Goal: Information Seeking & Learning: Understand process/instructions

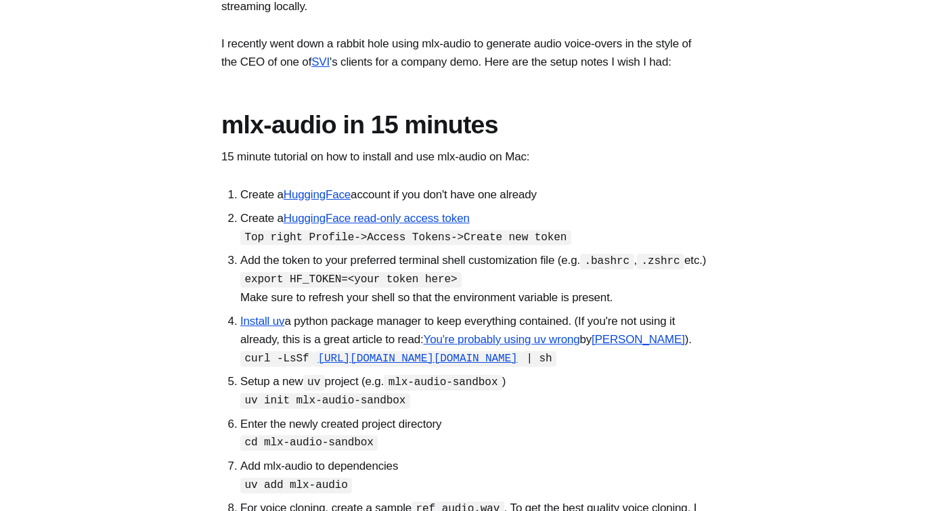
scroll to position [366, 0]
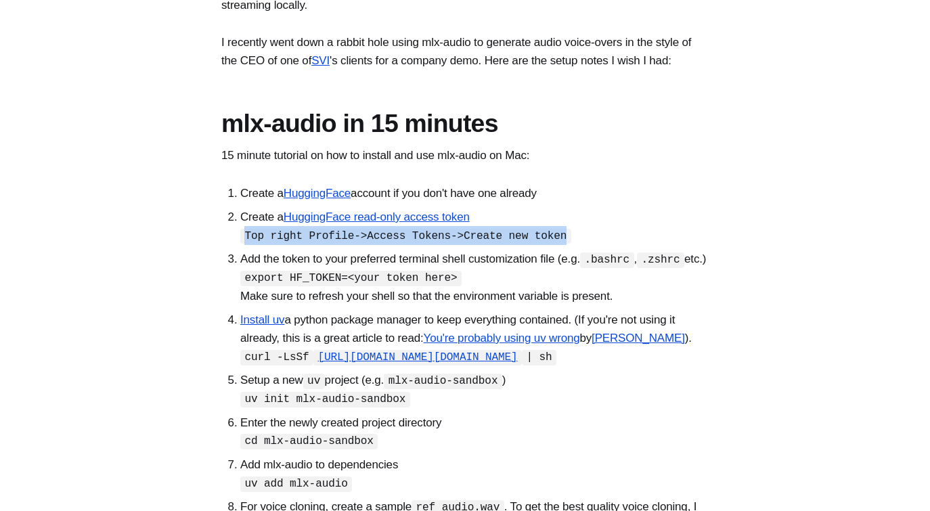
drag, startPoint x: 246, startPoint y: 282, endPoint x: 567, endPoint y: 285, distance: 320.9
click at [567, 244] on code "Top right Profile->Access Tokens->Create new token" at bounding box center [405, 237] width 331 height 16
copy code "Top right Profile->Access Tokens->Create new token"
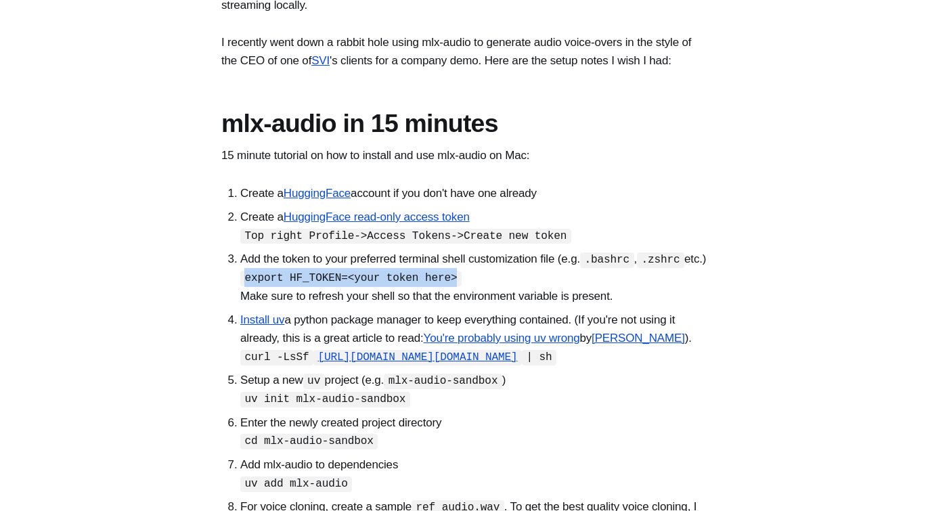
drag, startPoint x: 246, startPoint y: 346, endPoint x: 461, endPoint y: 349, distance: 215.3
click at [461, 286] on code "export HF_TOKEN=<your token here>" at bounding box center [350, 279] width 221 height 16
copy code "export HF_TOKEN=<your token here>"
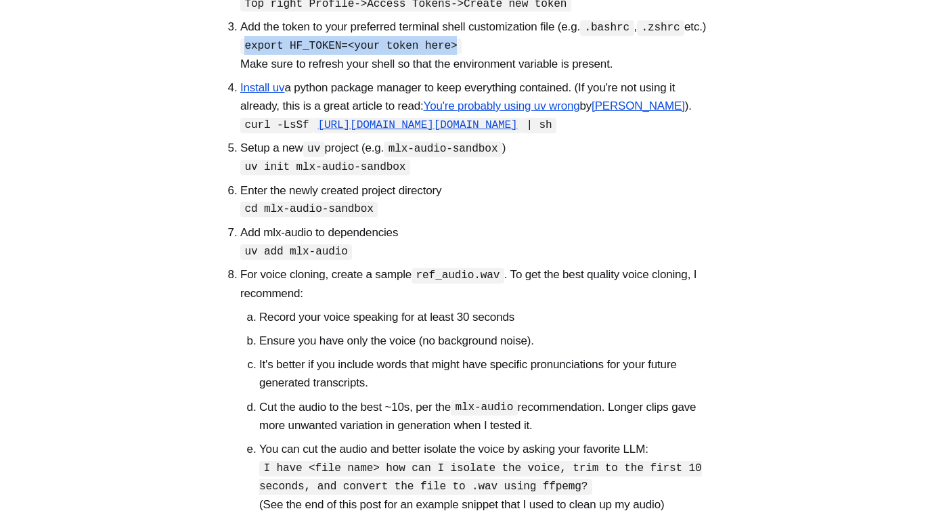
scroll to position [640, 0]
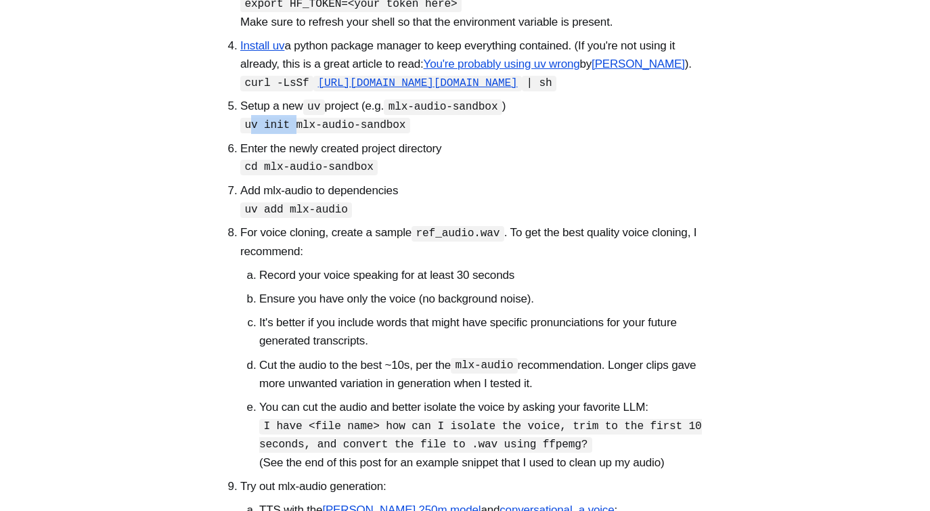
drag, startPoint x: 254, startPoint y: 211, endPoint x: 299, endPoint y: 206, distance: 45.5
click at [299, 133] on code "uv init mlx-audio-sandbox" at bounding box center [325, 126] width 170 height 16
drag, startPoint x: 244, startPoint y: 211, endPoint x: 401, endPoint y: 212, distance: 157.7
click at [407, 133] on code "uv init mlx-audio-sandbox" at bounding box center [325, 126] width 170 height 16
copy code "uv init mlx-audio-sandbox"
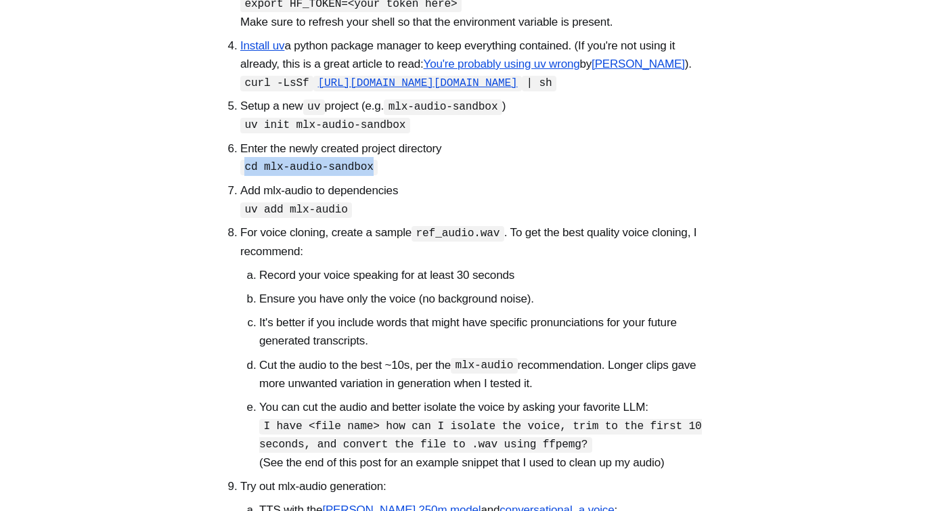
drag, startPoint x: 245, startPoint y: 257, endPoint x: 381, endPoint y: 255, distance: 136.1
click at [381, 176] on li "Enter the newly created project directory cd mlx-audio-sandbox" at bounding box center [474, 157] width 468 height 37
copy code "cd mlx-audio-sandbox"
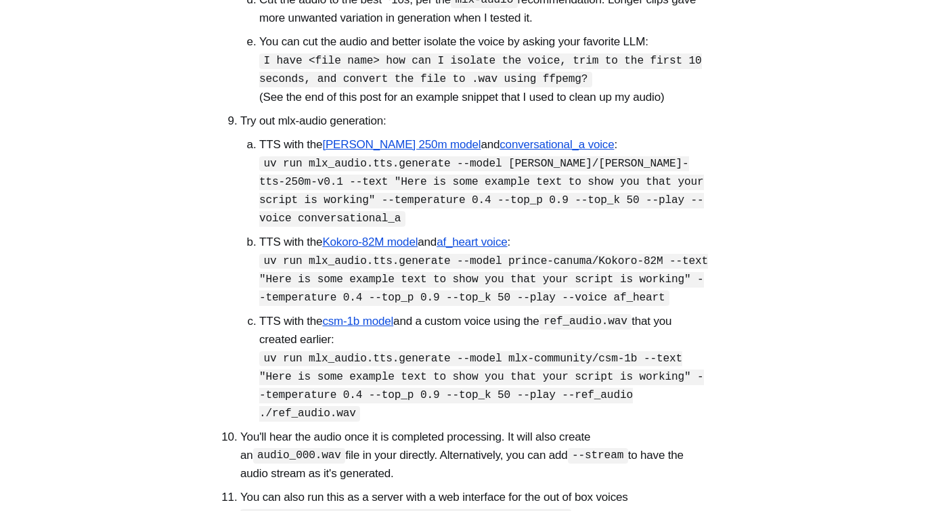
scroll to position [822, 0]
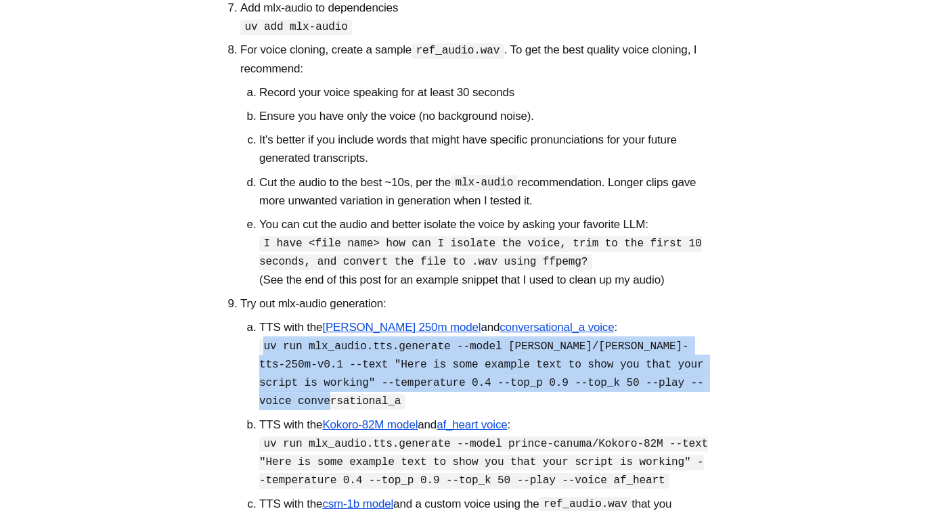
drag, startPoint x: 265, startPoint y: 431, endPoint x: 361, endPoint y: 485, distance: 110.3
click at [361, 410] on code "uv run mlx_audio.tts.generate --model [PERSON_NAME]/[PERSON_NAME]-tts-250m-v0.1…" at bounding box center [481, 374] width 445 height 70
copy code "uv run mlx_audio.tts.generate --model [PERSON_NAME]/[PERSON_NAME]-tts-250m-v0.1…"
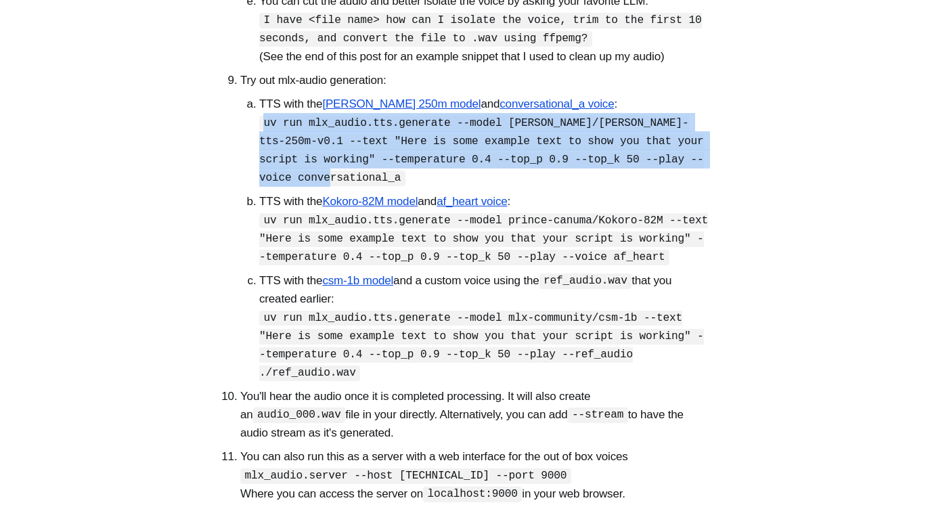
scroll to position [914, 0]
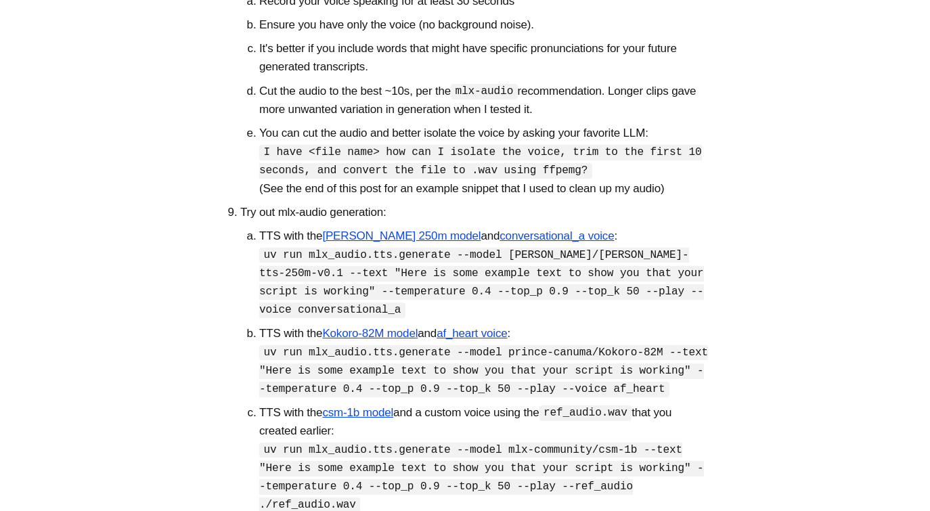
drag, startPoint x: 510, startPoint y: 341, endPoint x: 701, endPoint y: 342, distance: 190.9
click at [701, 318] on code "uv run mlx_audio.tts.generate --model [PERSON_NAME]/[PERSON_NAME]-tts-250m-v0.1…" at bounding box center [481, 283] width 445 height 70
copy code "[PERSON_NAME]/[PERSON_NAME]-tts-250m-v0.1"
